Goal: Navigation & Orientation: Find specific page/section

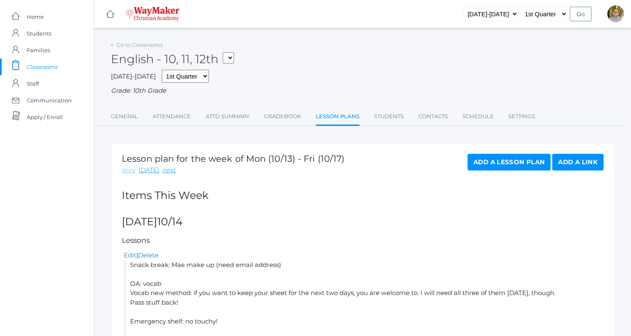
click at [129, 167] on link "prev" at bounding box center [129, 170] width 14 height 10
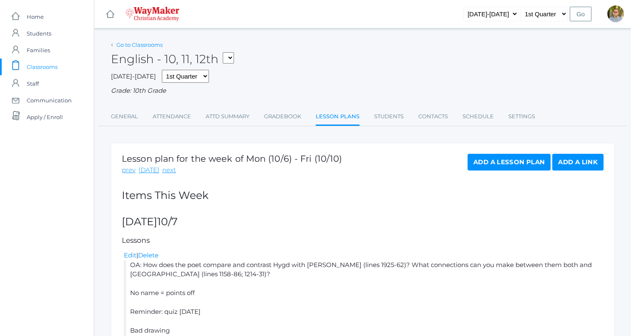
click at [154, 43] on link "Go to Classrooms" at bounding box center [139, 44] width 46 height 7
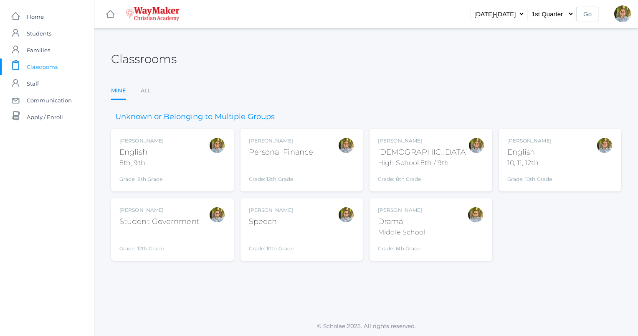
click at [180, 159] on div "[PERSON_NAME] [DEMOGRAPHIC_DATA] 8th, 9th Grade: 8th Grade 08ENGLISH" at bounding box center [172, 160] width 106 height 46
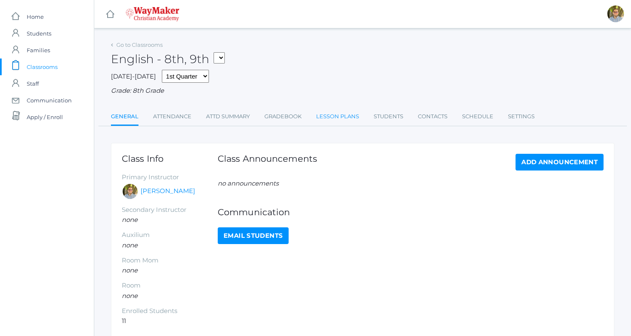
click at [346, 116] on link "Lesson Plans" at bounding box center [337, 116] width 43 height 17
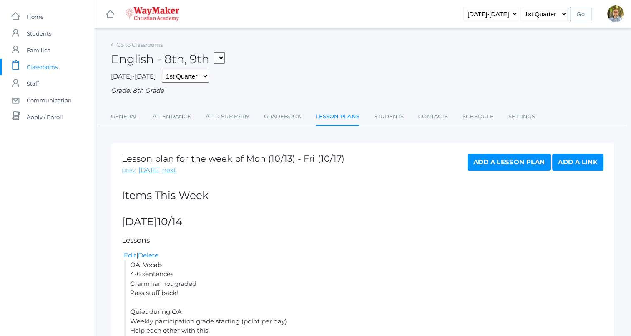
click at [133, 170] on link "prev" at bounding box center [129, 170] width 14 height 10
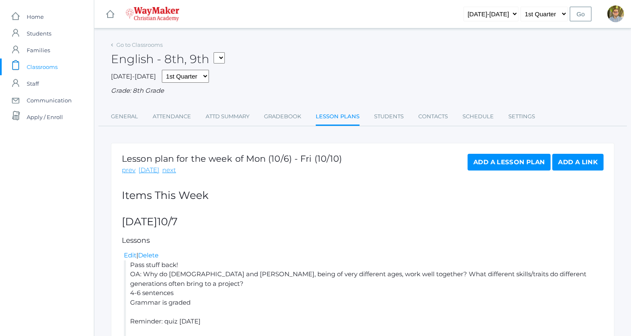
click at [40, 63] on span "Classrooms" at bounding box center [42, 66] width 31 height 17
